Goal: Task Accomplishment & Management: Use online tool/utility

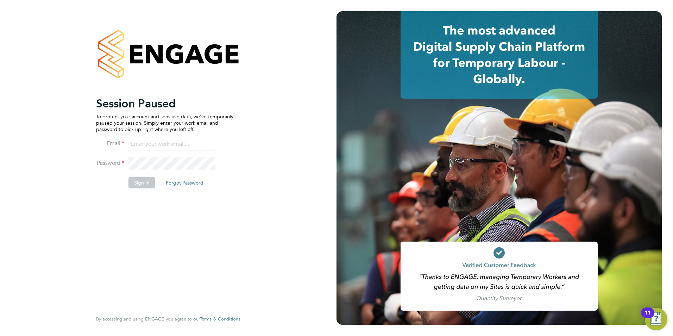
click at [177, 145] on input at bounding box center [172, 144] width 87 height 13
type input "[PERSON_NAME][EMAIL_ADDRESS][PERSON_NAME][DOMAIN_NAME]"
click at [140, 183] on button "Sign In" at bounding box center [142, 182] width 27 height 11
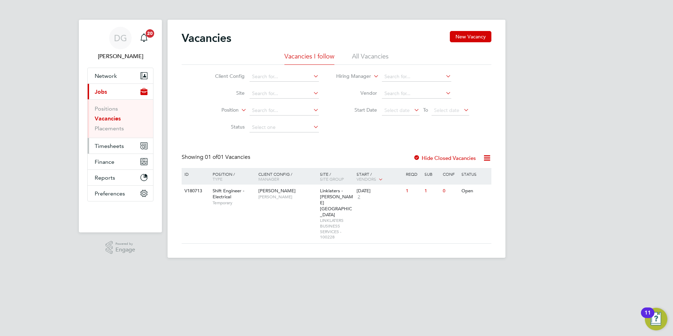
click at [105, 147] on span "Timesheets" at bounding box center [109, 146] width 29 height 7
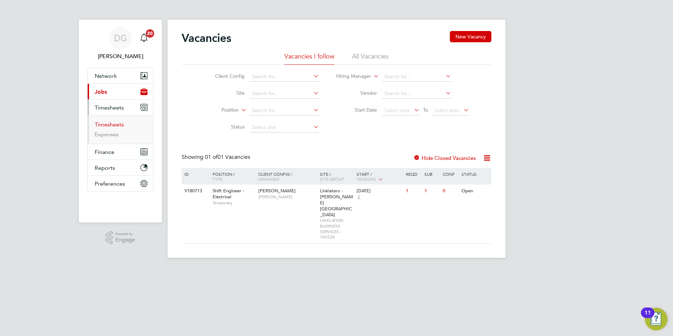
click at [118, 127] on link "Timesheets" at bounding box center [109, 124] width 29 height 7
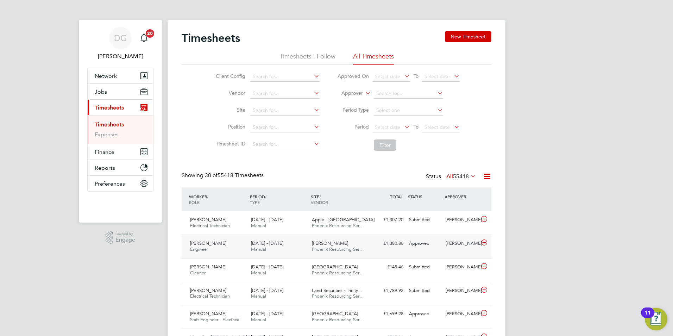
click at [434, 252] on div "Kazim Kaya Engineer 20 - 26 Sep 2025 20 - 26 Sep 2025 Manual Hogan Lovell Phoen…" at bounding box center [337, 247] width 310 height 24
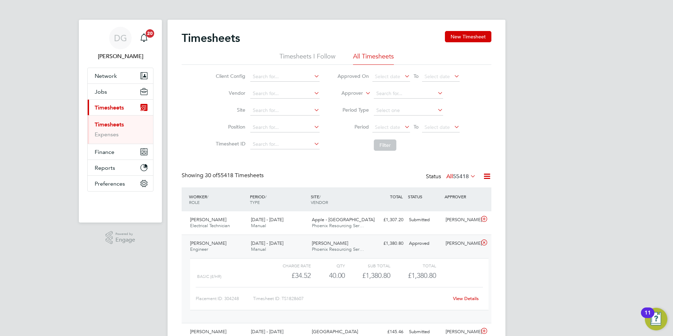
click at [434, 252] on div "Kazim Kaya Engineer 20 - 26 Sep 2025 20 - 26 Sep 2025 Manual Hogan Lovell Phoen…" at bounding box center [337, 279] width 310 height 88
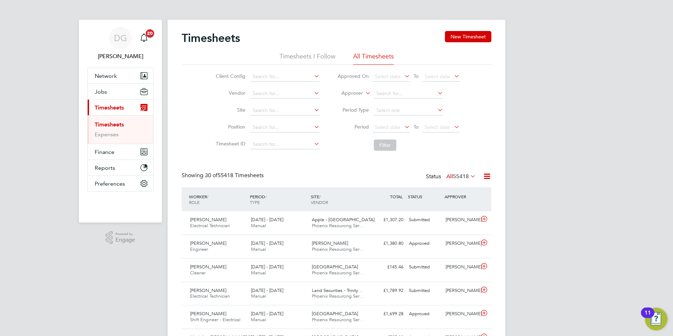
click at [301, 60] on li "Timesheets I Follow" at bounding box center [308, 58] width 56 height 13
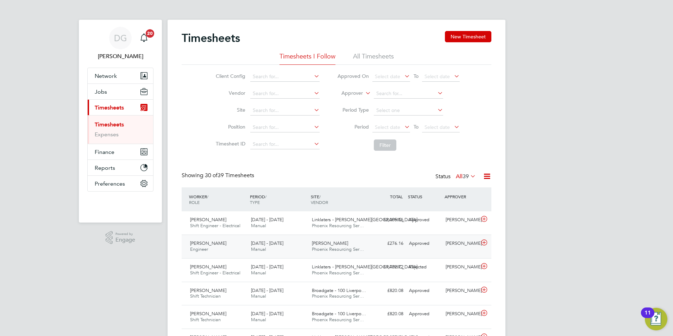
click at [402, 247] on div "£276.16 Approved" at bounding box center [388, 244] width 37 height 12
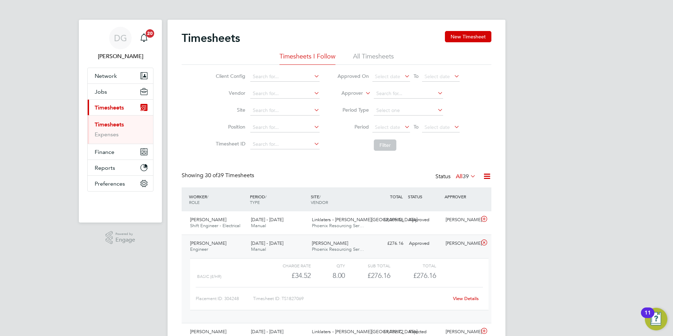
click at [463, 298] on link "View Details" at bounding box center [466, 298] width 26 height 6
